Goal: Entertainment & Leisure: Consume media (video, audio)

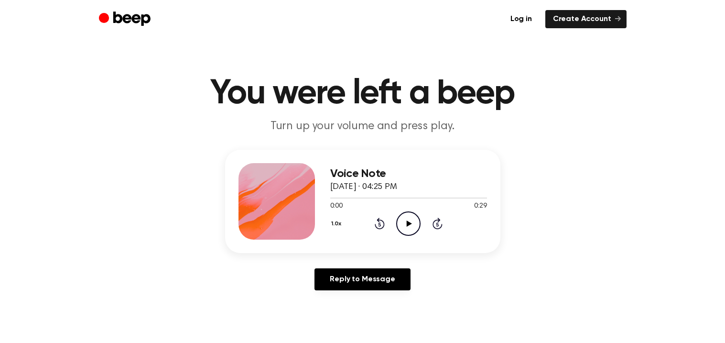
click at [410, 222] on icon at bounding box center [409, 223] width 5 height 6
drag, startPoint x: 434, startPoint y: 197, endPoint x: 279, endPoint y: 219, distance: 155.9
click at [279, 219] on div "Voice Note [DATE] · 04:25 PM 0:20 0:29 Your browser does not support the [objec…" at bounding box center [362, 201] width 275 height 103
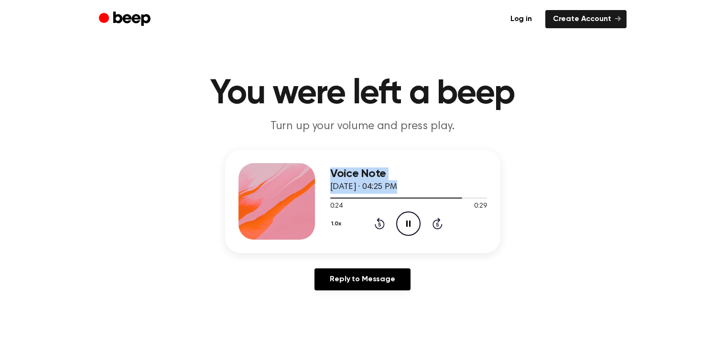
click at [559, 184] on div "Voice Note [DATE] · 04:25 PM 0:24 0:29 Your browser does not support the [objec…" at bounding box center [362, 224] width 702 height 148
click at [384, 224] on icon at bounding box center [380, 222] width 10 height 11
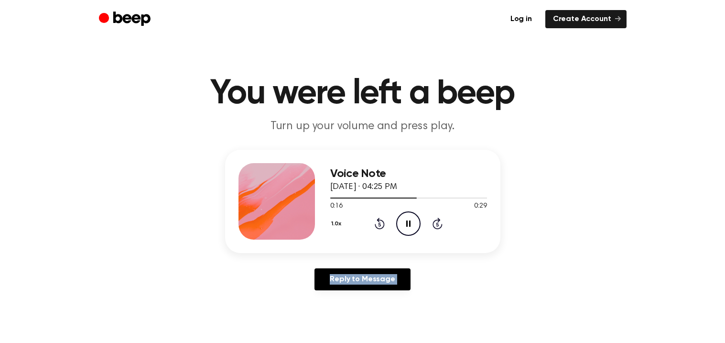
click at [384, 224] on icon at bounding box center [380, 222] width 10 height 11
click at [411, 222] on icon "Pause Audio" at bounding box center [408, 223] width 24 height 24
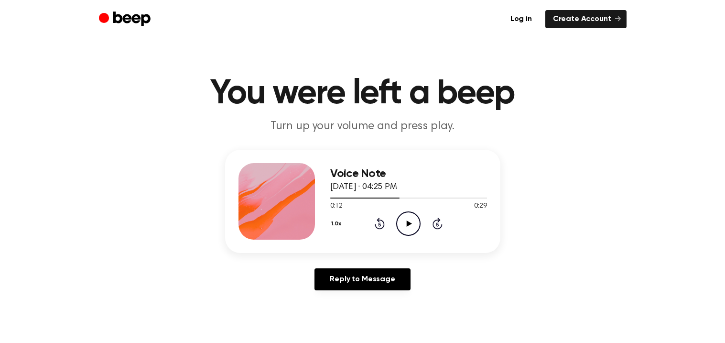
click at [414, 221] on icon "Play Audio" at bounding box center [408, 223] width 24 height 24
click at [375, 218] on icon "Rewind 5 seconds" at bounding box center [379, 223] width 11 height 12
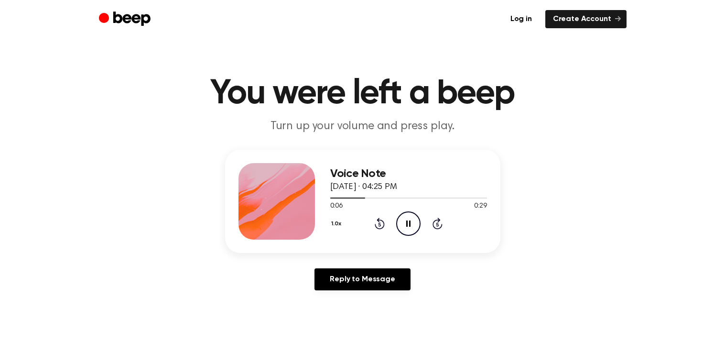
click at [375, 218] on icon "Rewind 5 seconds" at bounding box center [379, 223] width 11 height 12
click at [410, 225] on icon "Play Audio" at bounding box center [408, 223] width 24 height 24
click at [377, 222] on icon "Rewind 5 seconds" at bounding box center [379, 223] width 11 height 12
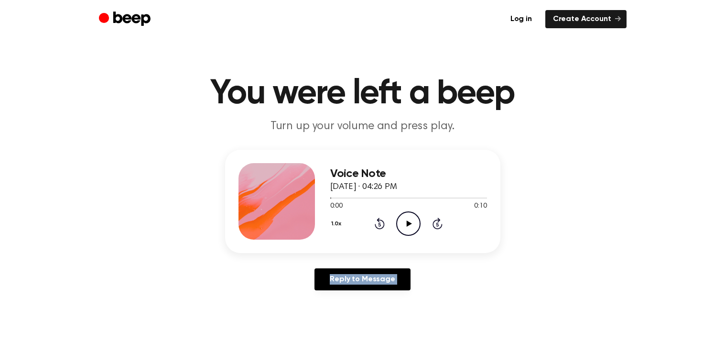
click at [377, 222] on icon "Rewind 5 seconds" at bounding box center [379, 223] width 11 height 12
click at [405, 220] on icon "Play Audio" at bounding box center [408, 223] width 24 height 24
